Goal: Information Seeking & Learning: Learn about a topic

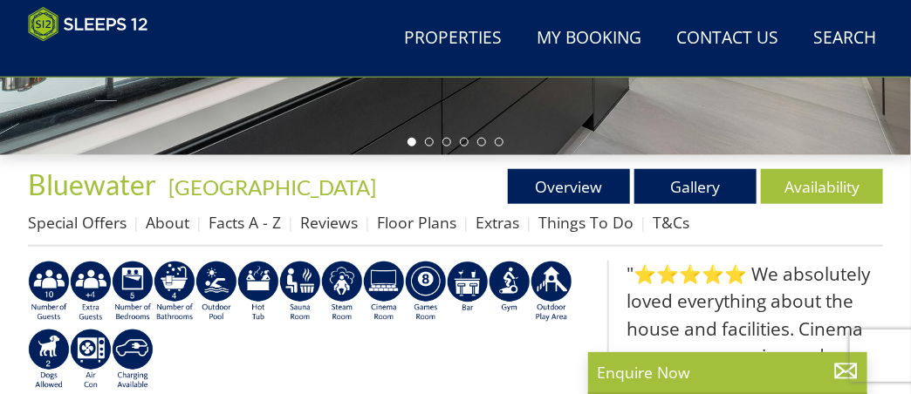
scroll to position [474, 0]
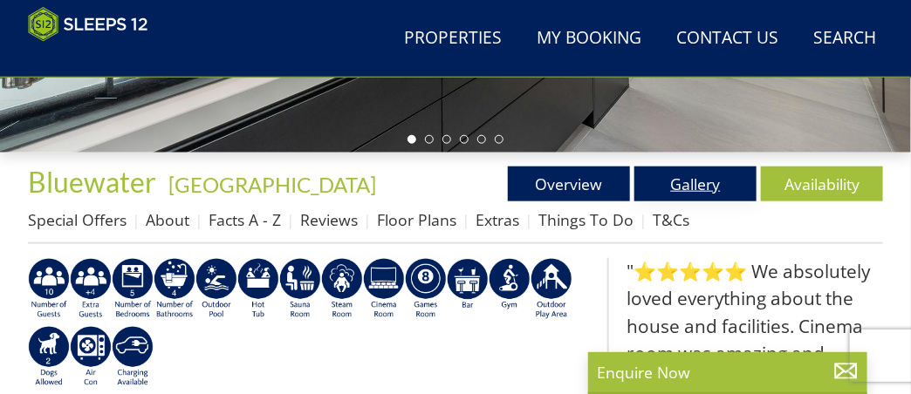
click at [699, 195] on link "Gallery" at bounding box center [695, 184] width 122 height 35
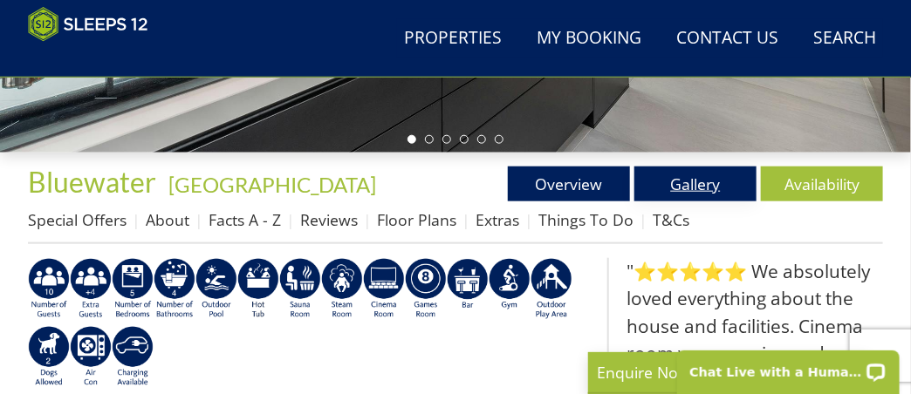
scroll to position [0, 0]
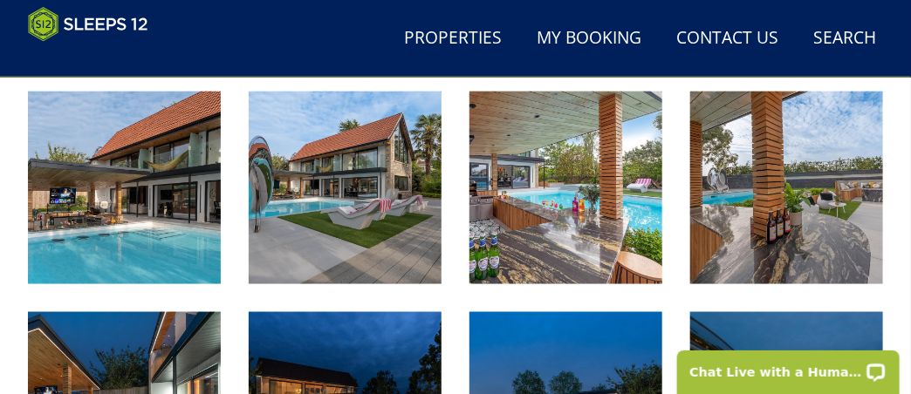
scroll to position [636, 0]
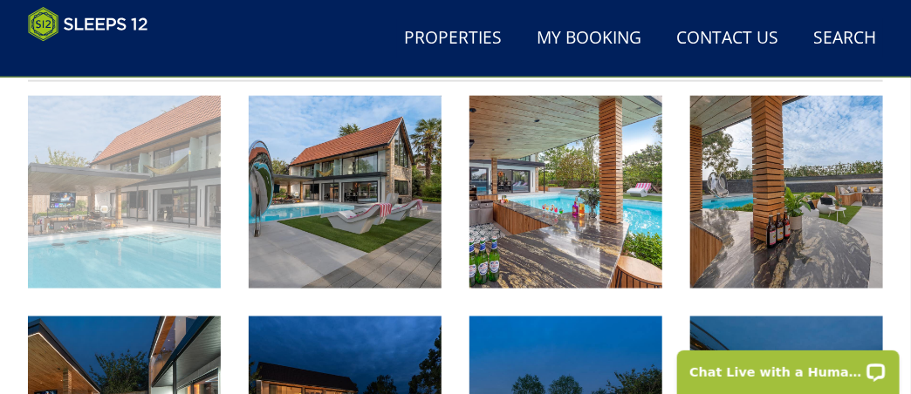
click at [131, 229] on img at bounding box center [124, 192] width 193 height 193
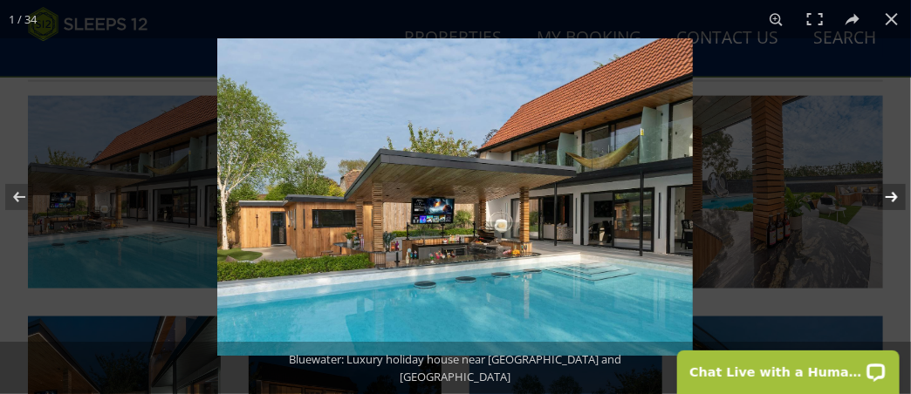
click at [893, 194] on button at bounding box center [880, 197] width 61 height 87
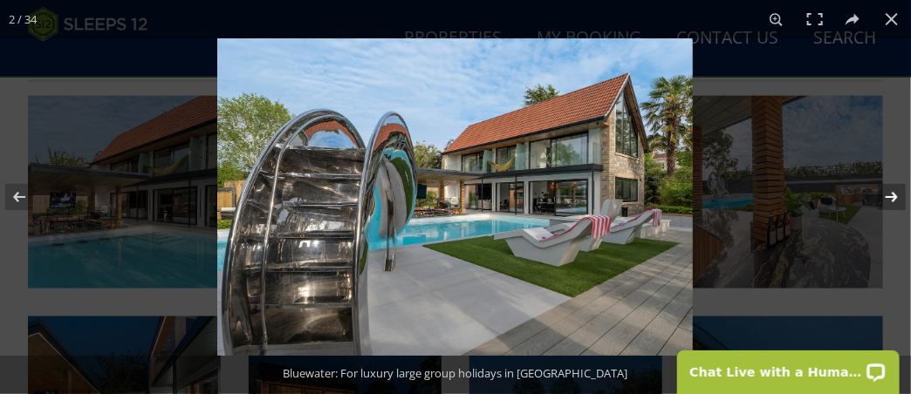
click at [893, 194] on button at bounding box center [880, 197] width 61 height 87
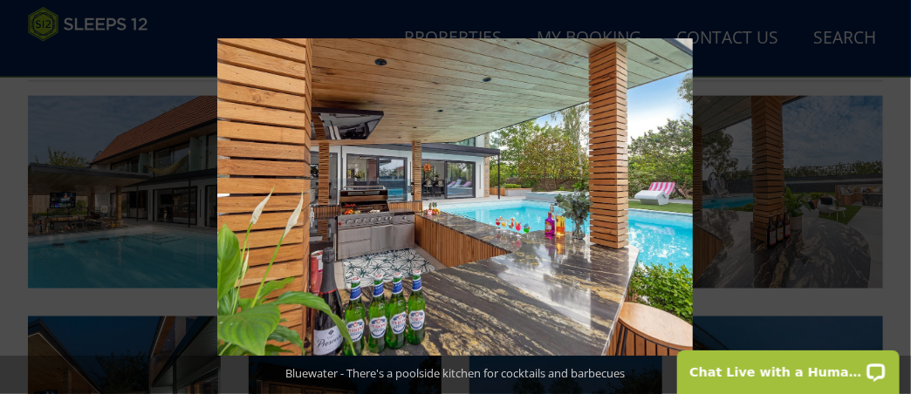
click at [893, 194] on button at bounding box center [880, 197] width 61 height 87
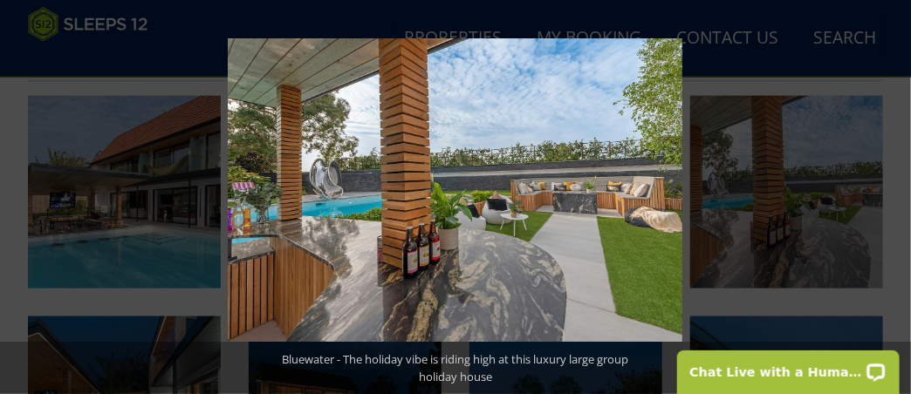
click at [893, 194] on button at bounding box center [880, 197] width 61 height 87
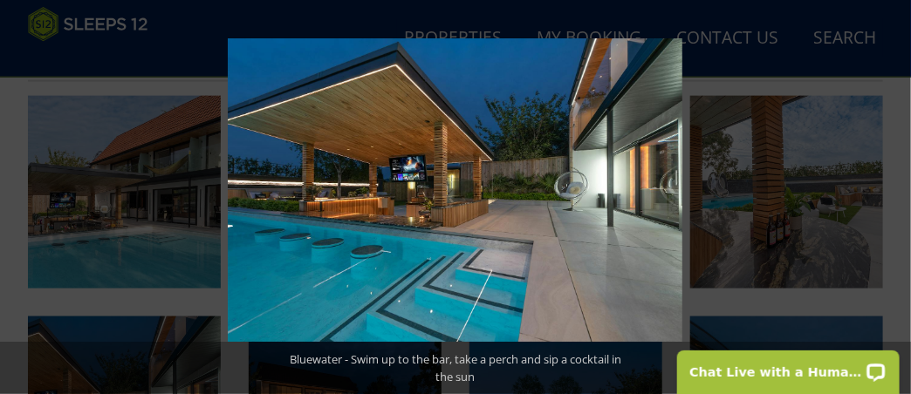
click at [893, 194] on button at bounding box center [880, 197] width 61 height 87
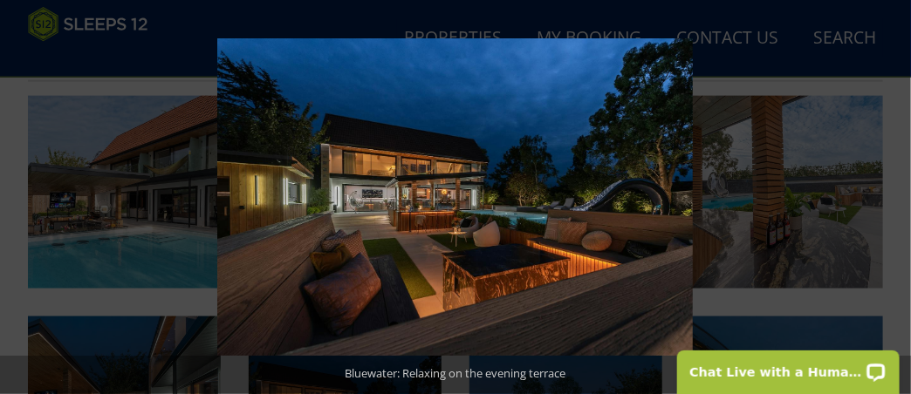
click at [893, 194] on button at bounding box center [880, 197] width 61 height 87
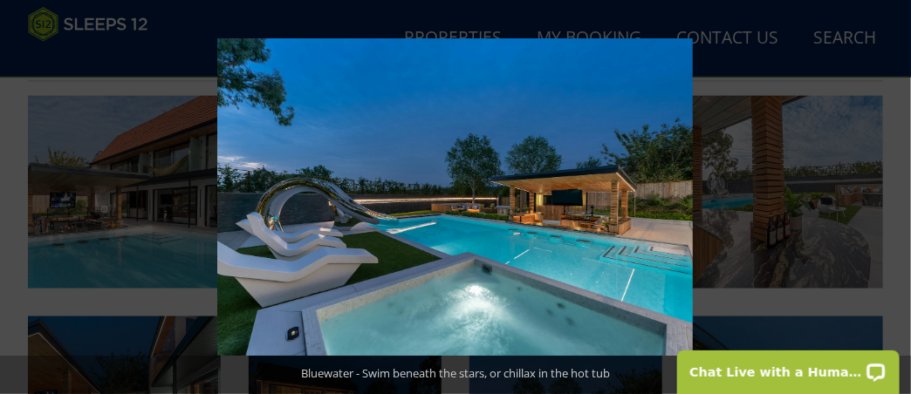
click at [893, 194] on button at bounding box center [880, 197] width 61 height 87
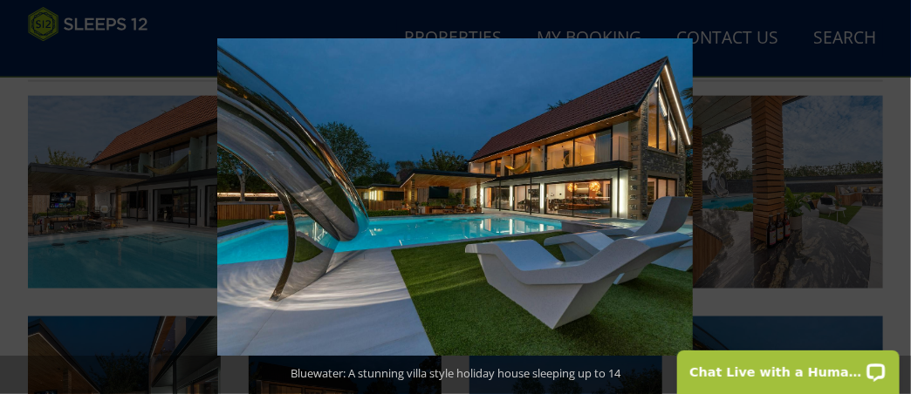
click at [893, 194] on button at bounding box center [880, 197] width 61 height 87
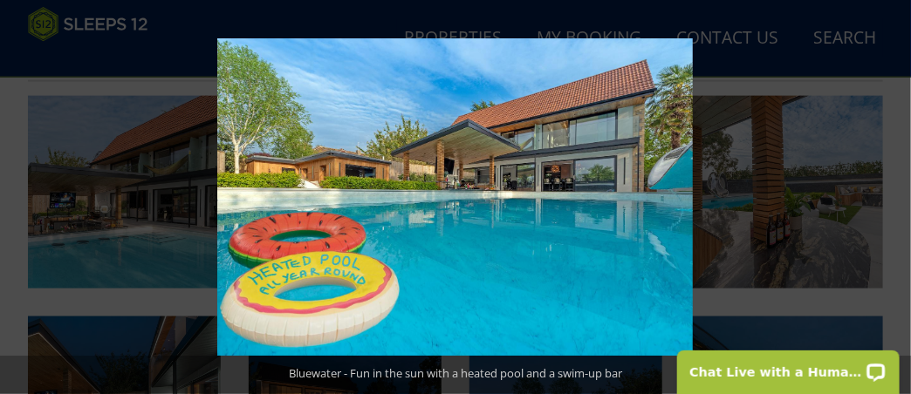
click at [893, 194] on button at bounding box center [880, 197] width 61 height 87
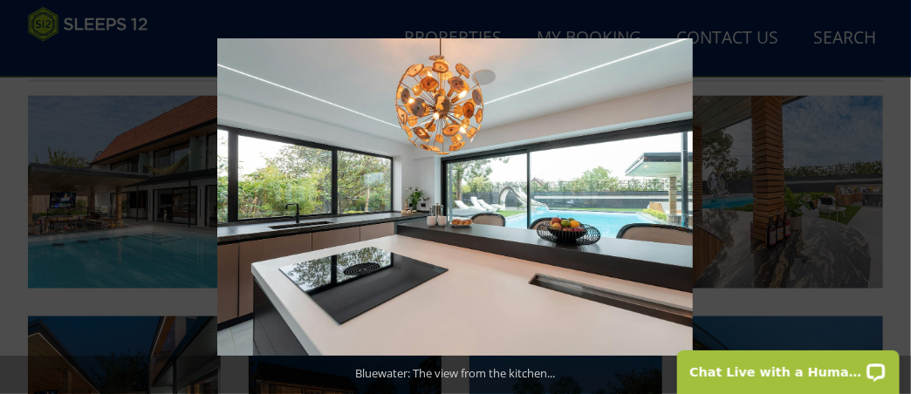
click at [893, 194] on button at bounding box center [880, 197] width 61 height 87
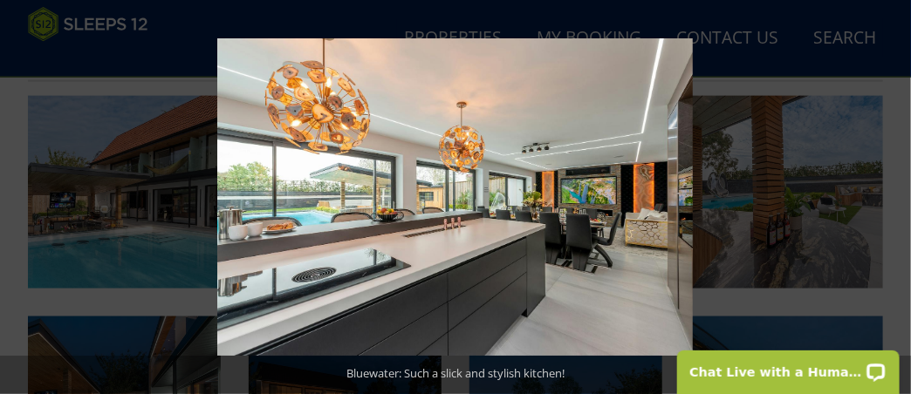
click at [893, 194] on button at bounding box center [880, 197] width 61 height 87
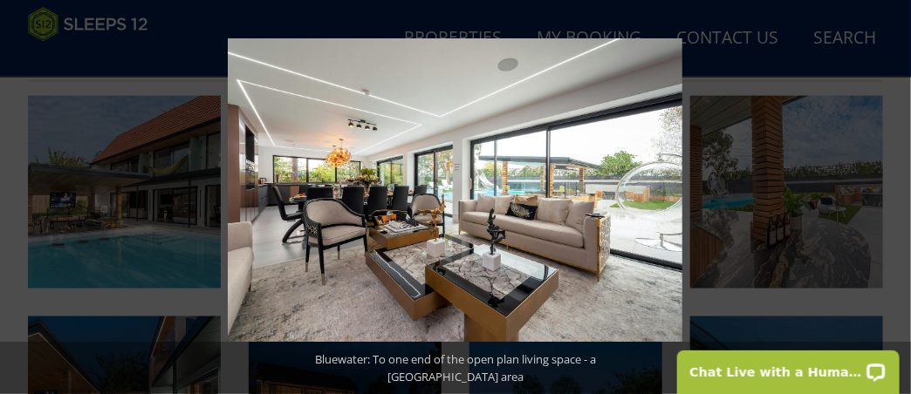
click at [893, 194] on button at bounding box center [880, 197] width 61 height 87
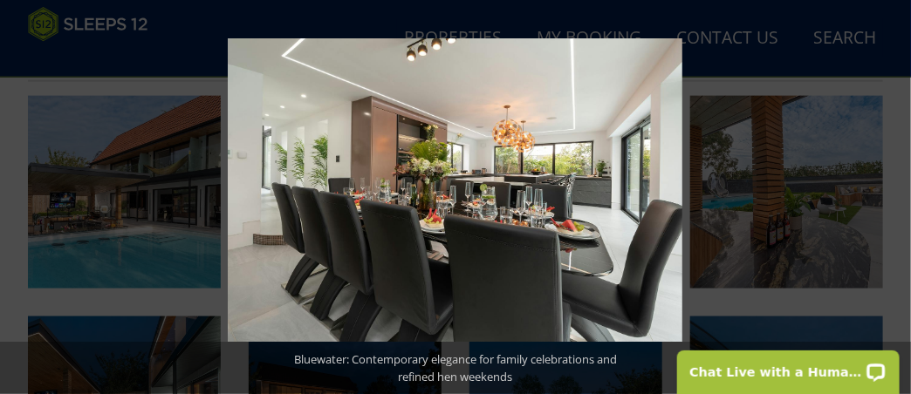
click at [893, 194] on button at bounding box center [880, 197] width 61 height 87
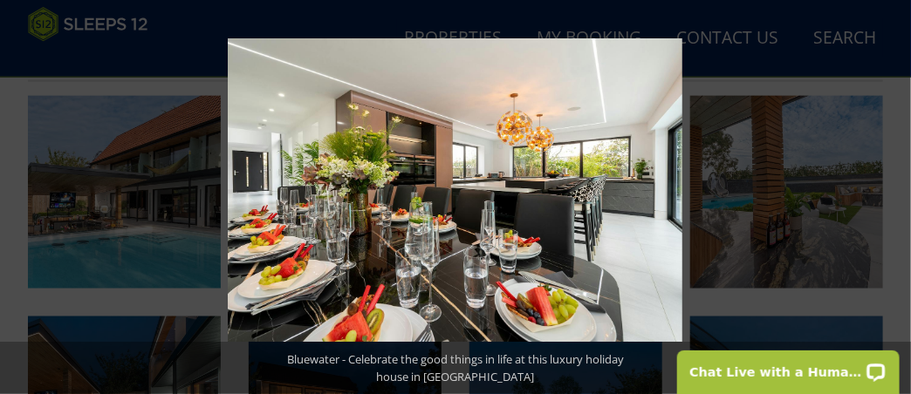
click at [893, 194] on button at bounding box center [880, 197] width 61 height 87
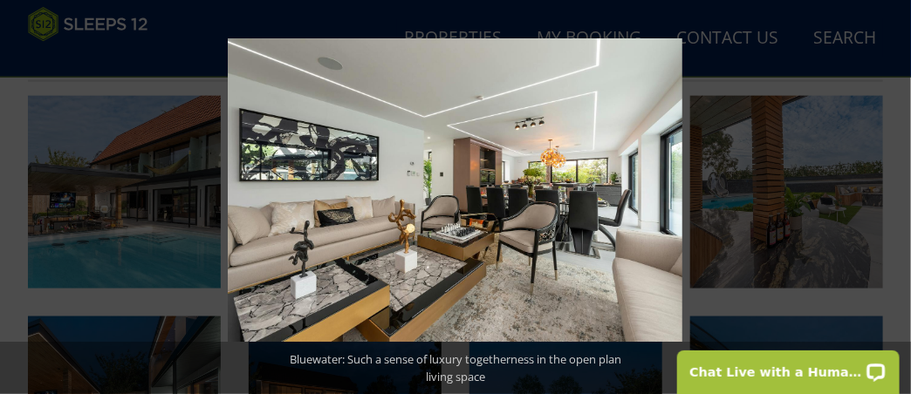
click at [893, 194] on button at bounding box center [880, 197] width 61 height 87
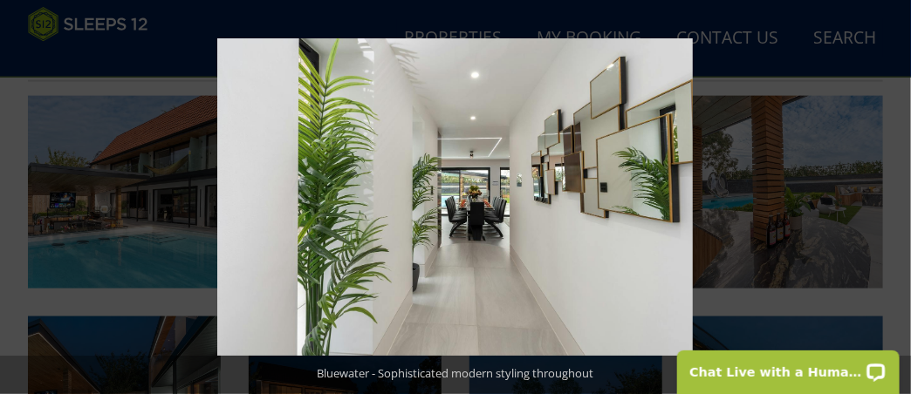
click at [893, 194] on button at bounding box center [880, 197] width 61 height 87
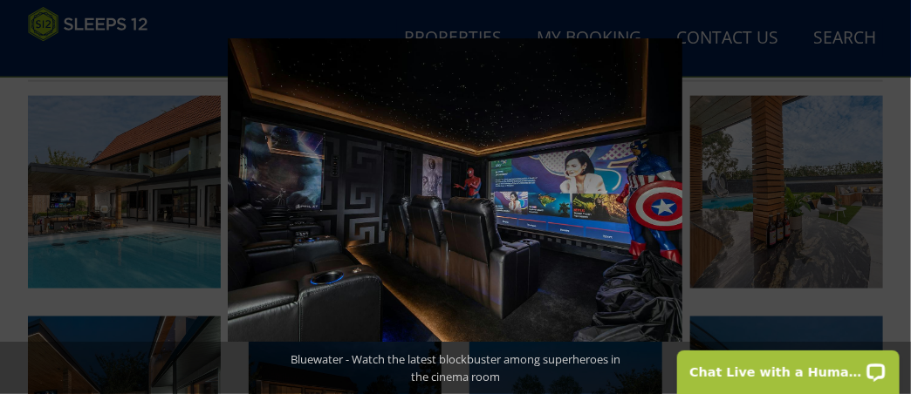
click at [893, 194] on button at bounding box center [880, 197] width 61 height 87
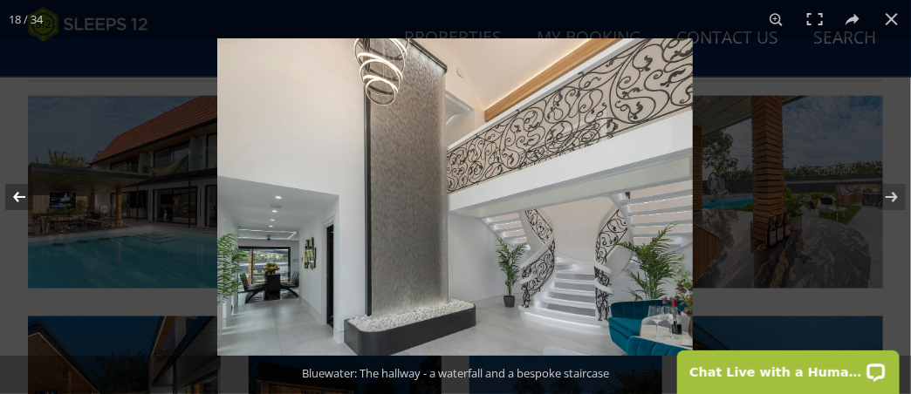
click at [17, 198] on button at bounding box center [30, 197] width 61 height 87
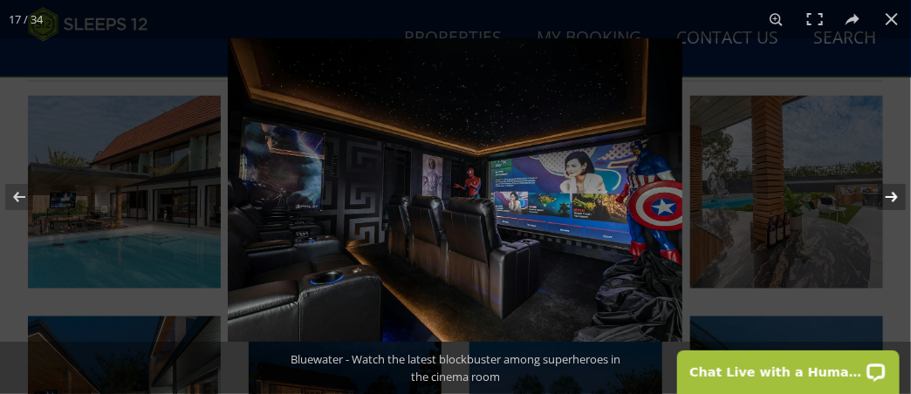
click at [891, 195] on button at bounding box center [880, 197] width 61 height 87
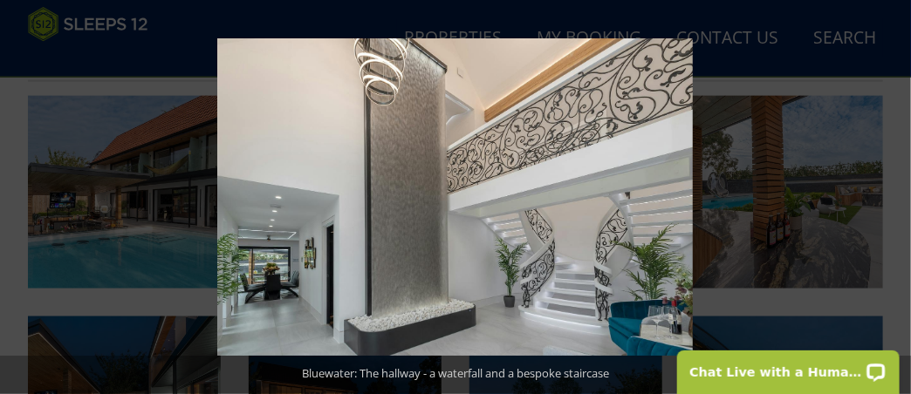
click at [891, 195] on button at bounding box center [880, 197] width 61 height 87
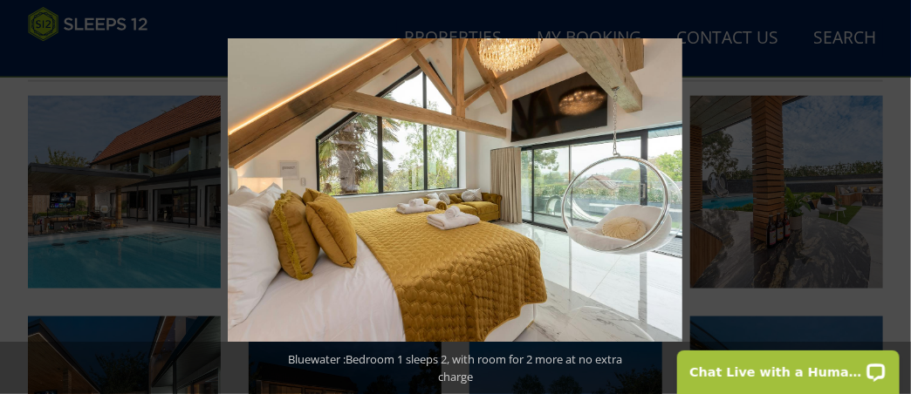
click at [891, 195] on button at bounding box center [880, 197] width 61 height 87
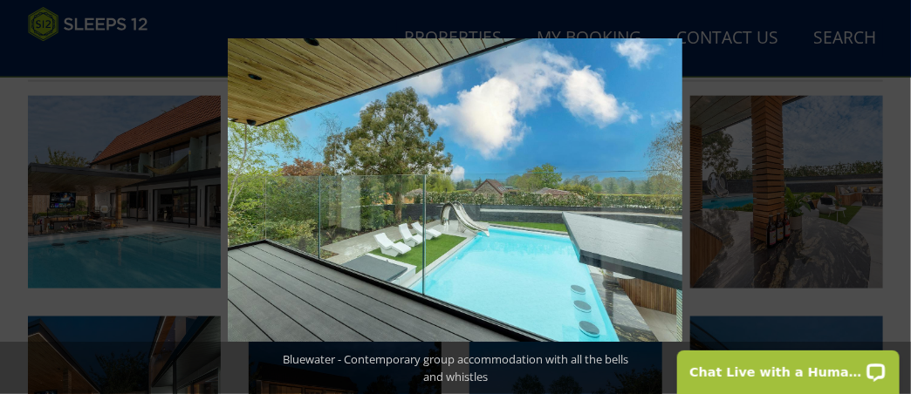
click at [891, 195] on button at bounding box center [880, 197] width 61 height 87
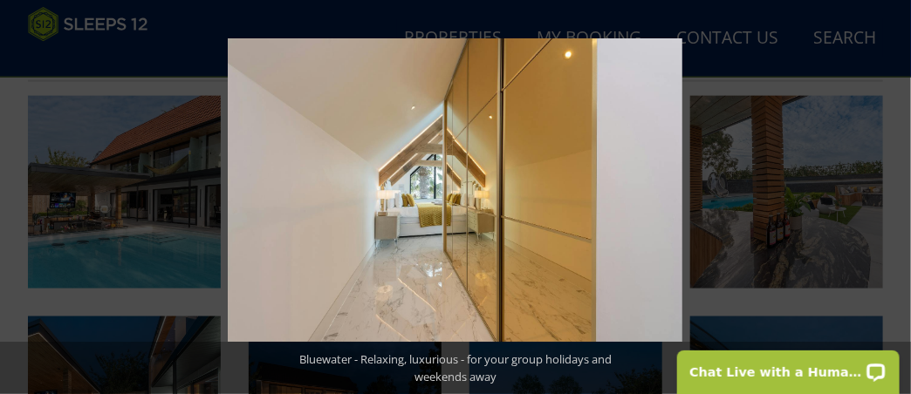
click at [891, 195] on button at bounding box center [880, 197] width 61 height 87
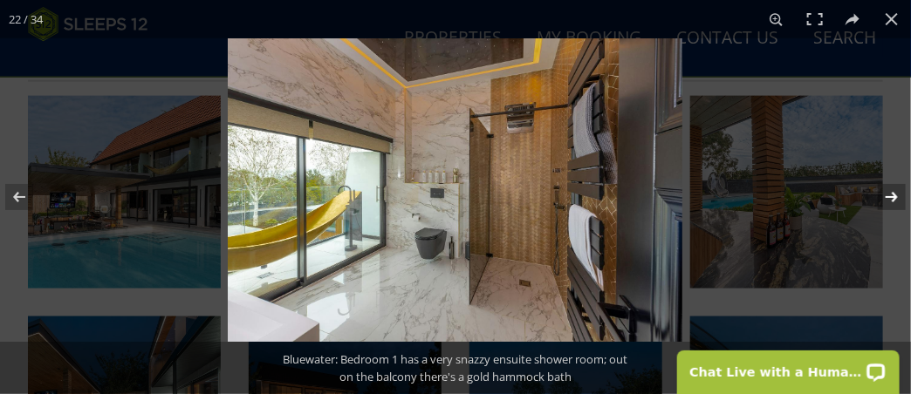
click at [894, 203] on button at bounding box center [880, 197] width 61 height 87
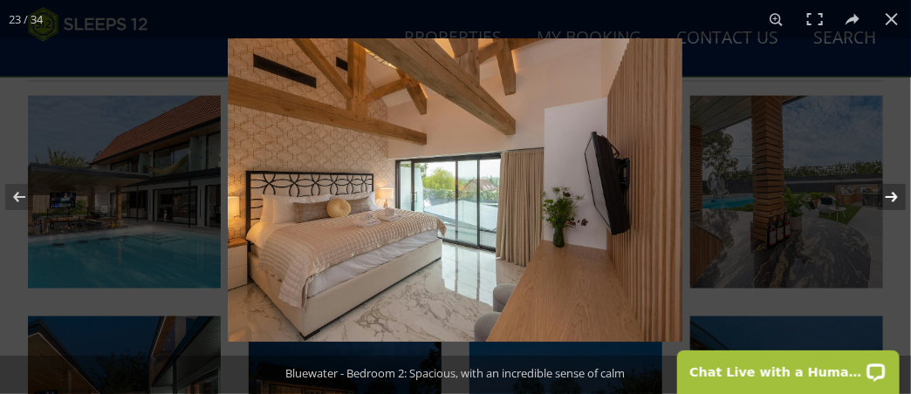
click at [894, 203] on button at bounding box center [880, 197] width 61 height 87
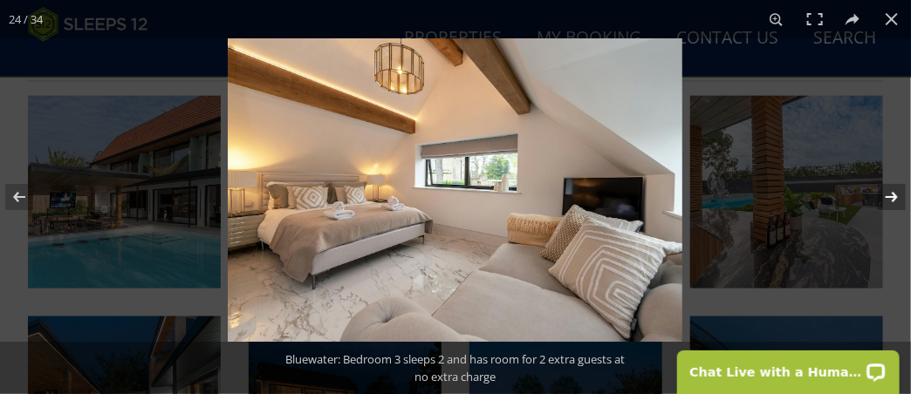
click at [894, 203] on button at bounding box center [880, 197] width 61 height 87
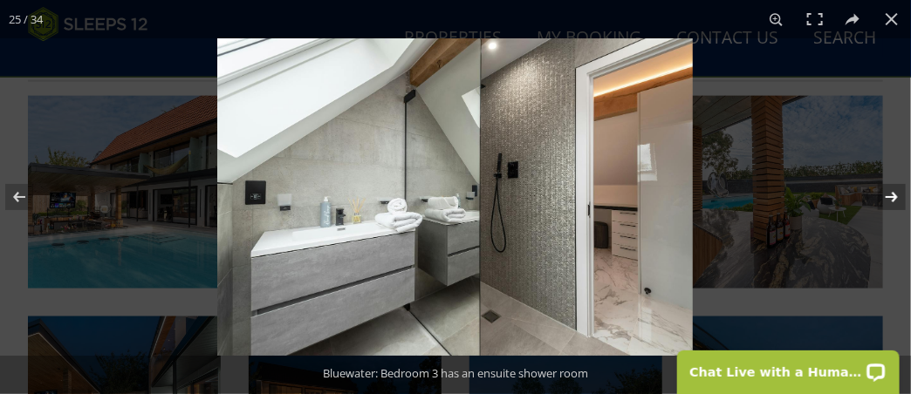
click at [894, 203] on button at bounding box center [880, 197] width 61 height 87
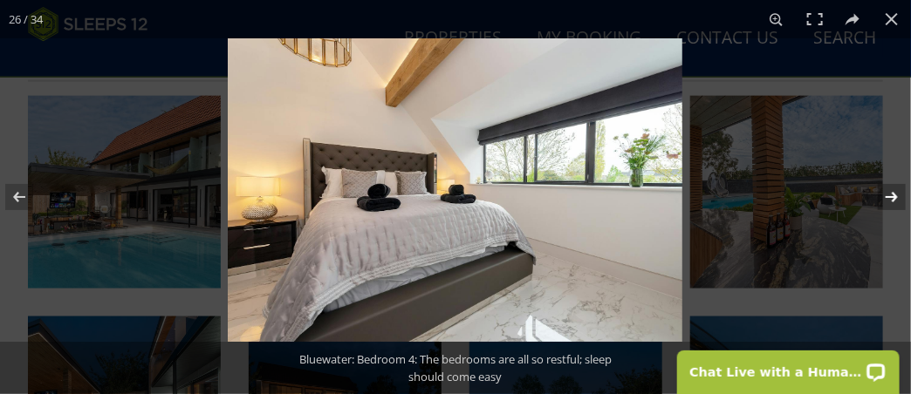
click at [894, 203] on button at bounding box center [880, 197] width 61 height 87
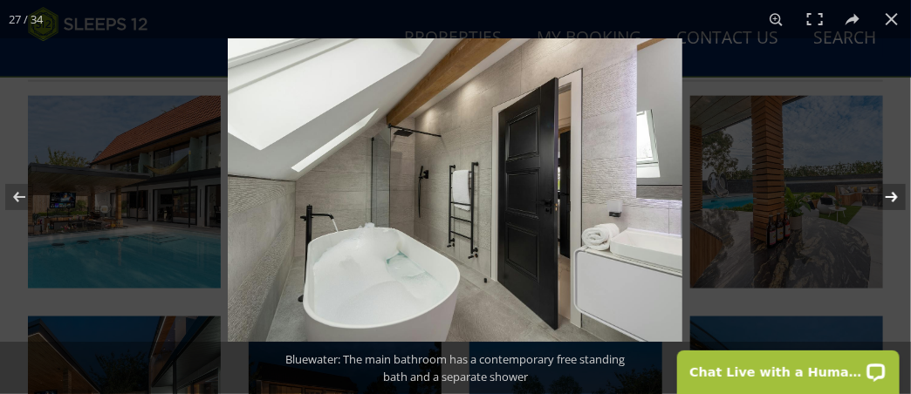
click at [894, 203] on button at bounding box center [880, 197] width 61 height 87
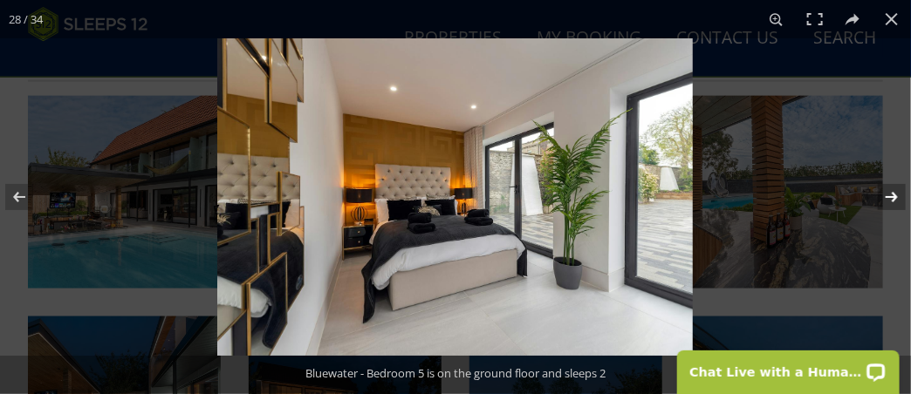
click at [894, 203] on button at bounding box center [880, 197] width 61 height 87
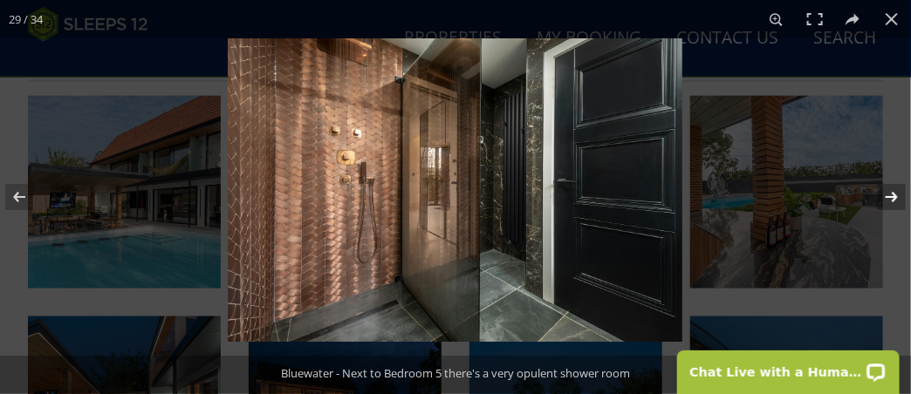
click at [894, 203] on button at bounding box center [880, 197] width 61 height 87
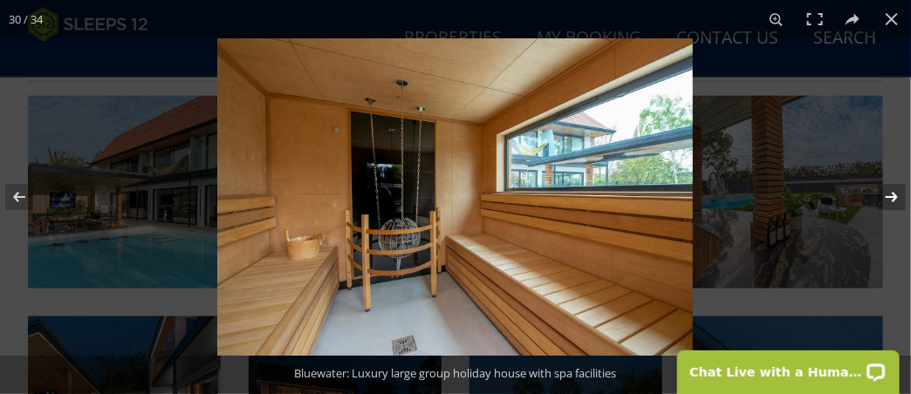
click at [894, 203] on button at bounding box center [880, 197] width 61 height 87
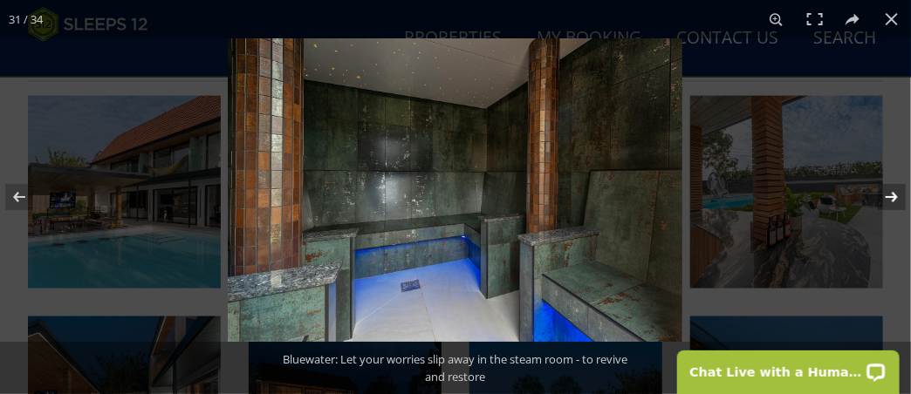
click at [894, 203] on button at bounding box center [880, 197] width 61 height 87
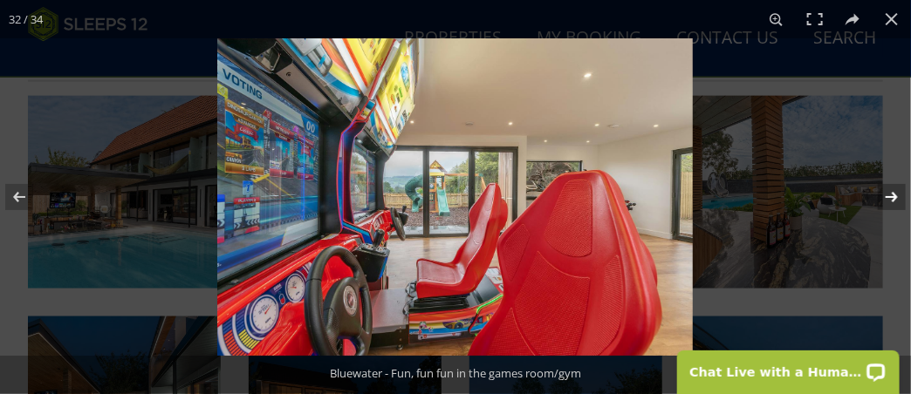
click at [894, 203] on button at bounding box center [880, 197] width 61 height 87
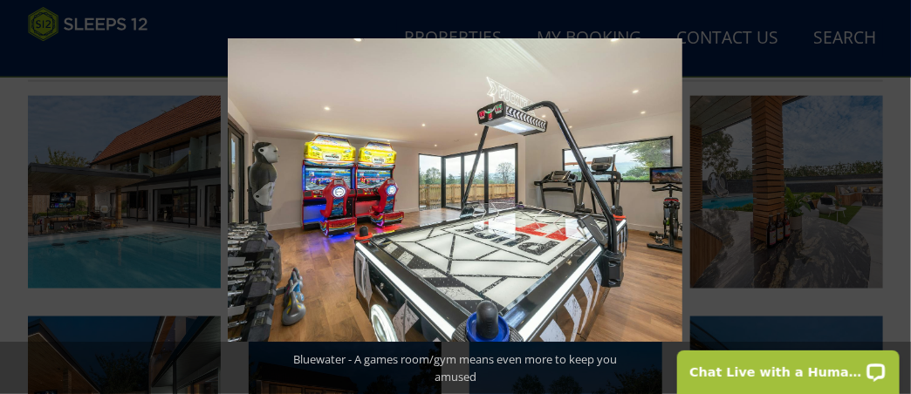
click at [894, 203] on button at bounding box center [880, 197] width 61 height 87
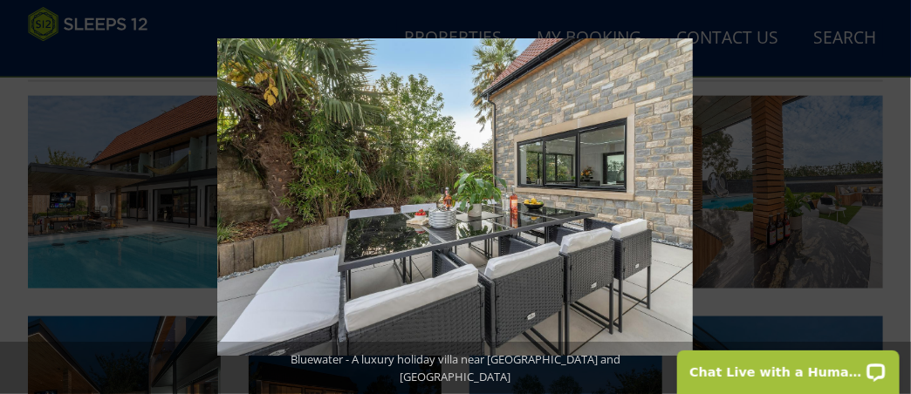
click at [894, 203] on button at bounding box center [880, 197] width 61 height 87
